Goal: Find specific page/section: Find specific page/section

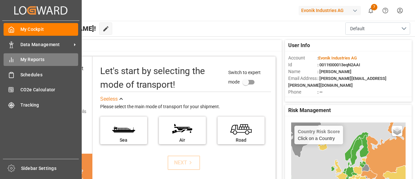
click at [29, 62] on span "My Reports" at bounding box center [49, 59] width 58 height 7
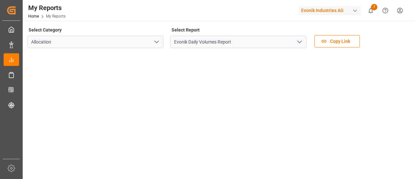
click at [301, 42] on icon "open menu" at bounding box center [300, 42] width 8 height 8
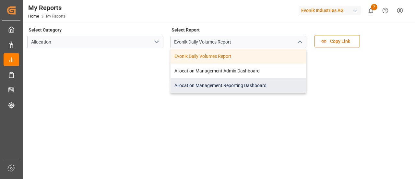
click at [216, 84] on div "Allocation Management Reporting Dashboard" at bounding box center [239, 85] width 136 height 15
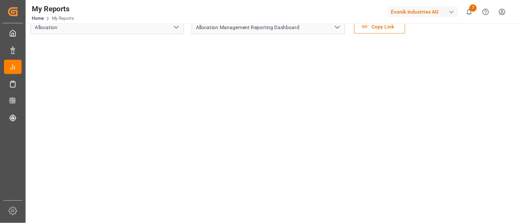
scroll to position [18, 0]
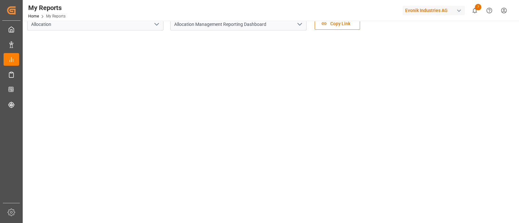
drag, startPoint x: 170, startPoint y: 6, endPoint x: 88, endPoint y: 14, distance: 83.1
click at [88, 14] on div "My Reports Home My Reports Evonik Industries AG 7 Notifications Only show unrea…" at bounding box center [268, 10] width 501 height 21
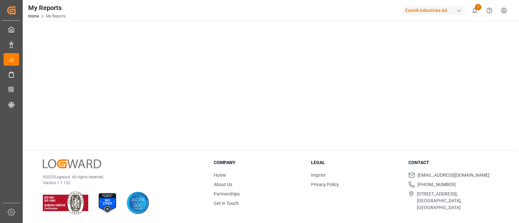
scroll to position [0, 0]
